Goal: Navigation & Orientation: Find specific page/section

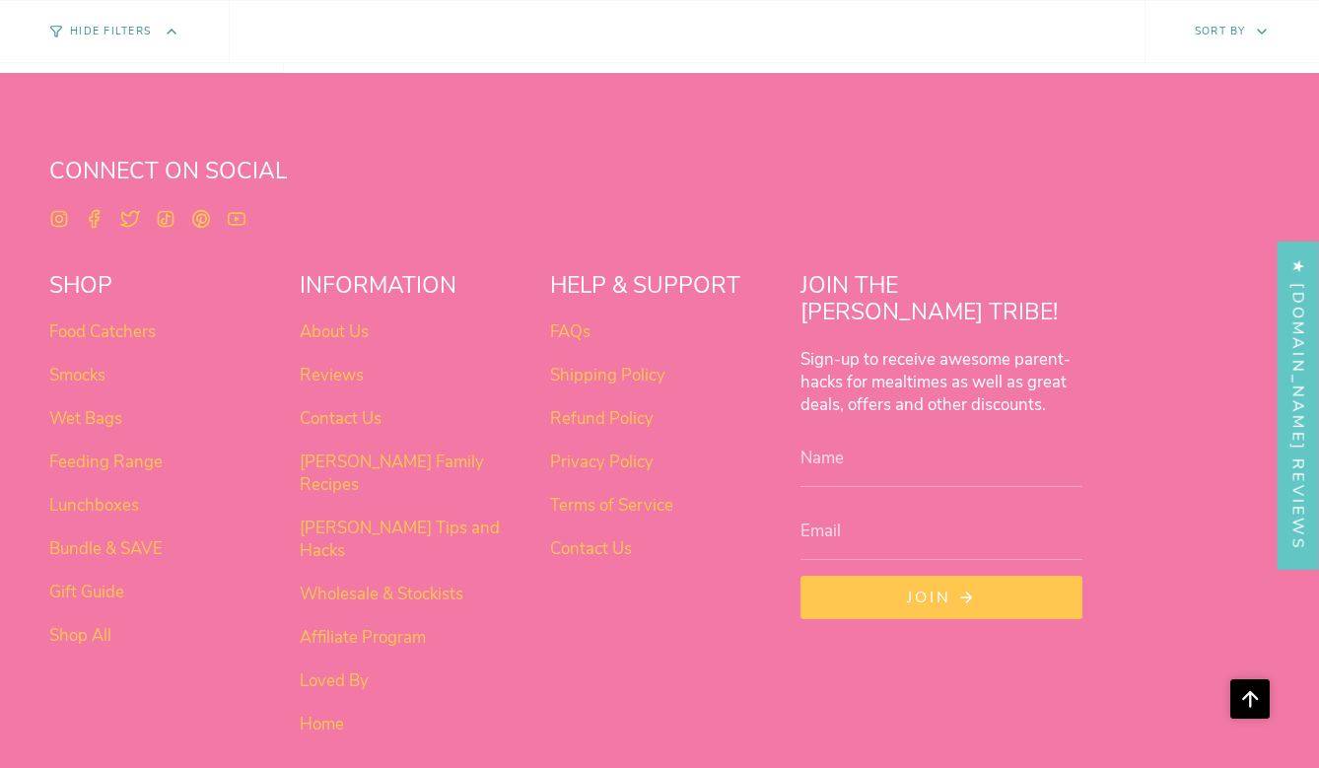
scroll to position [6997, 0]
